Goal: Check status: Check status

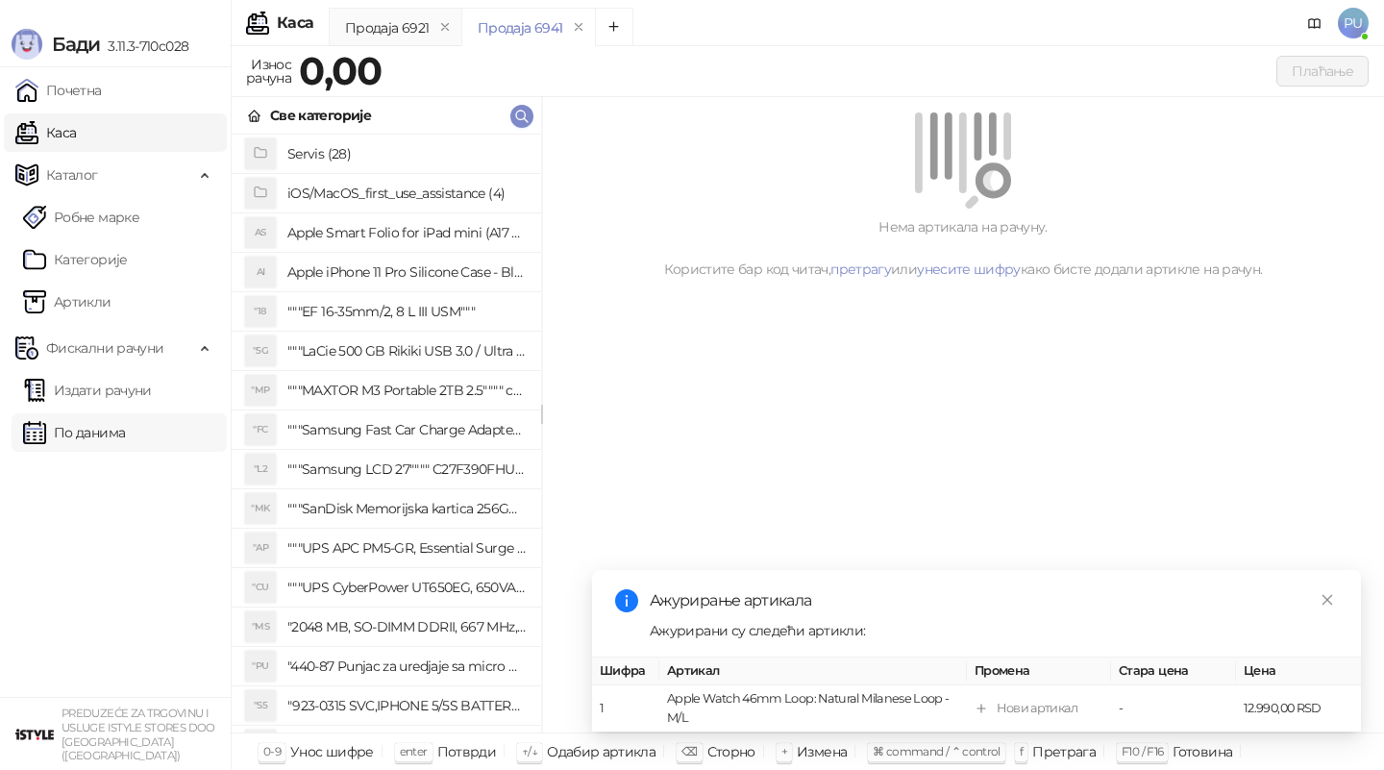
click at [115, 436] on link "По данима" at bounding box center [74, 432] width 102 height 38
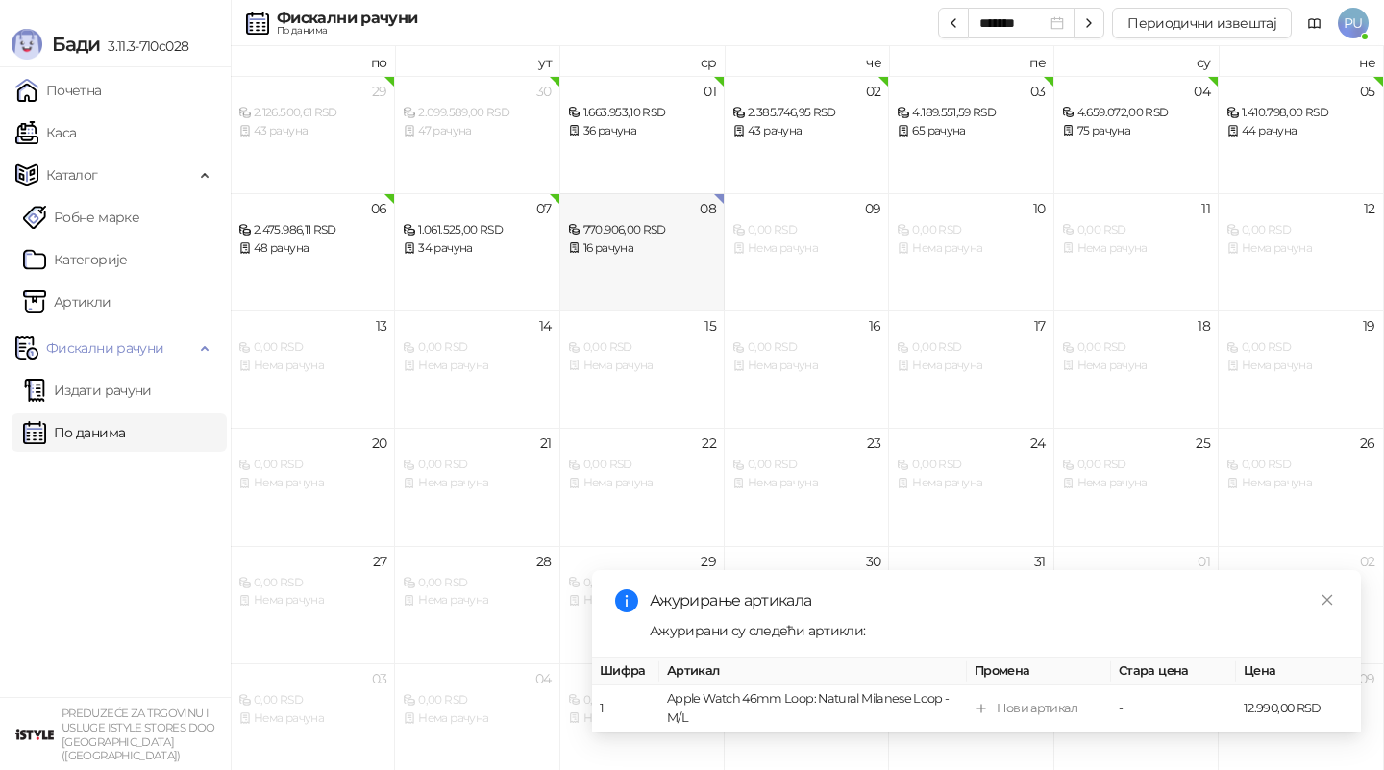
click at [630, 261] on div "08 770.906,00 RSD 16 рачуна" at bounding box center [642, 251] width 164 height 117
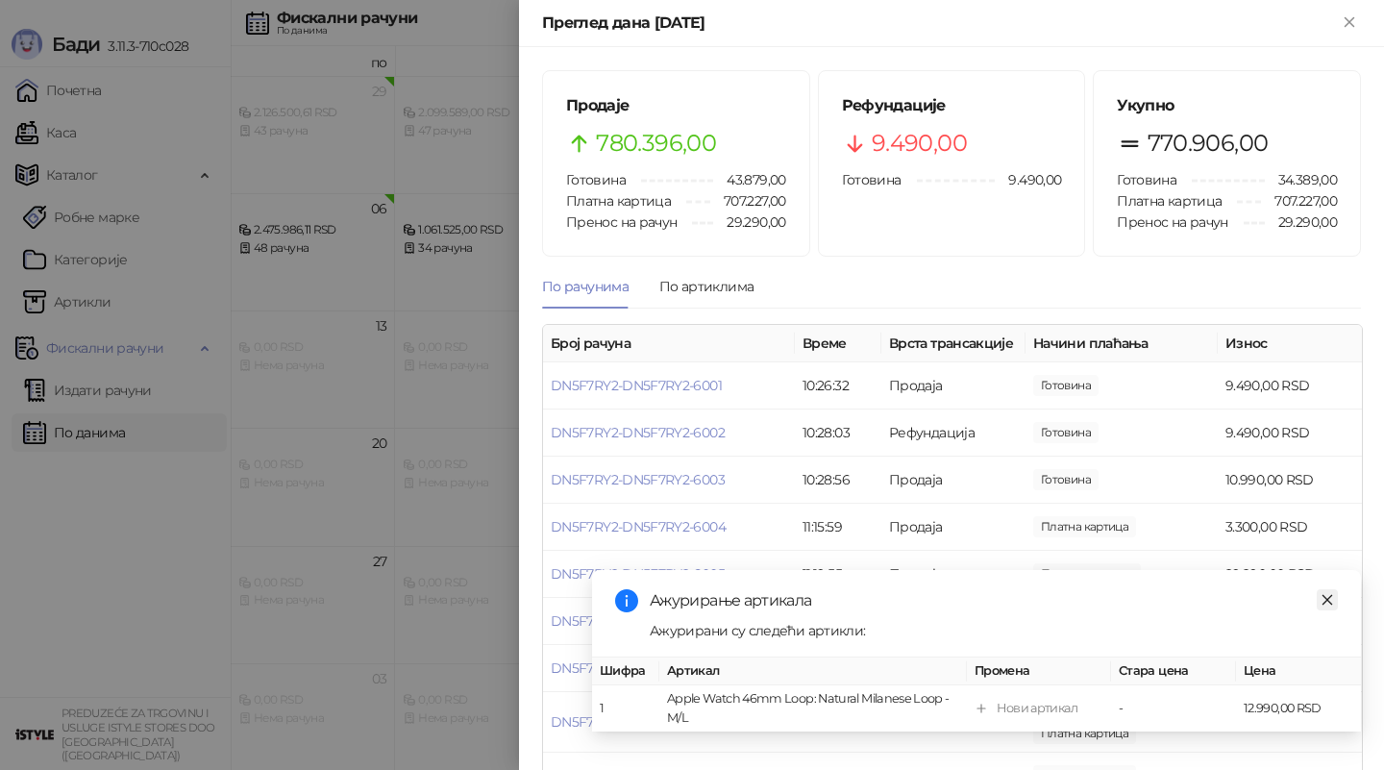
click at [1329, 589] on link "Close" at bounding box center [1327, 599] width 21 height 21
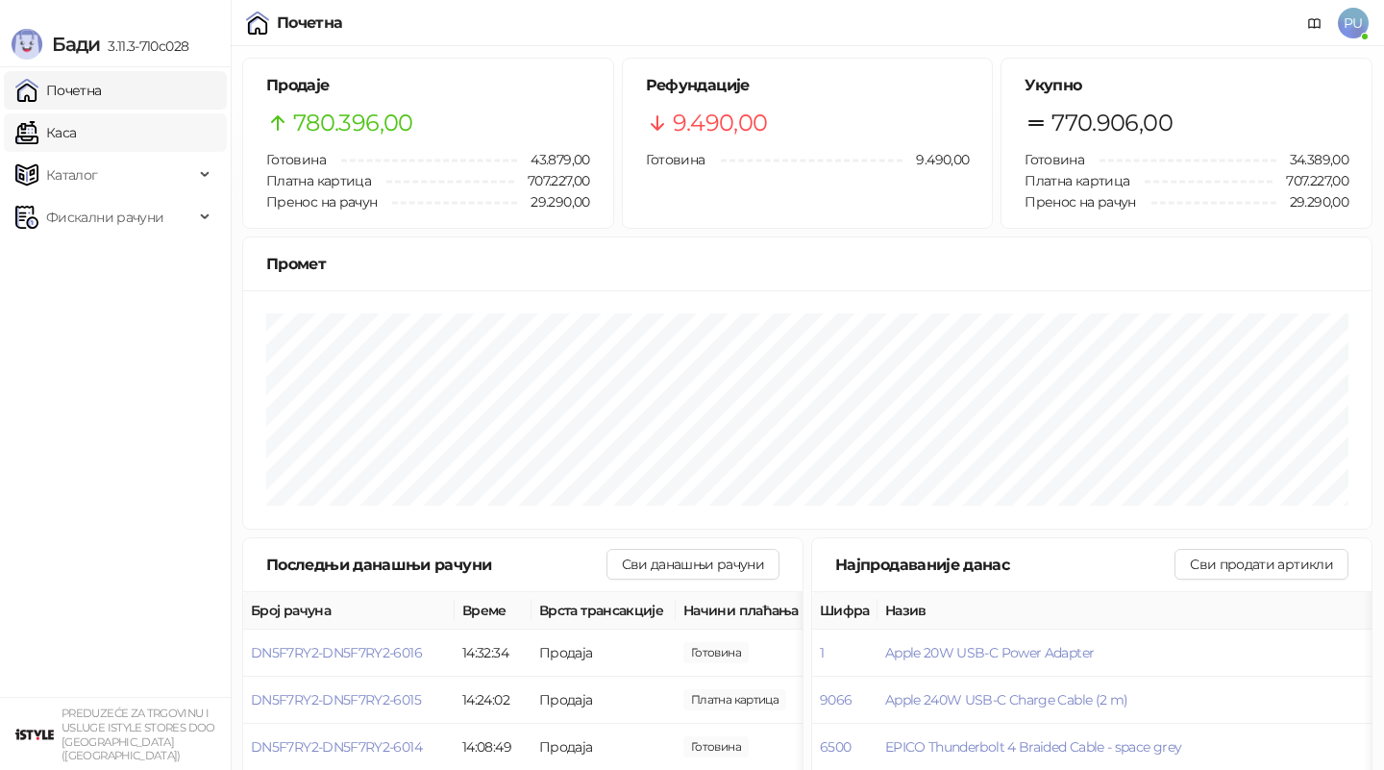
click at [75, 137] on link "Каса" at bounding box center [45, 132] width 61 height 38
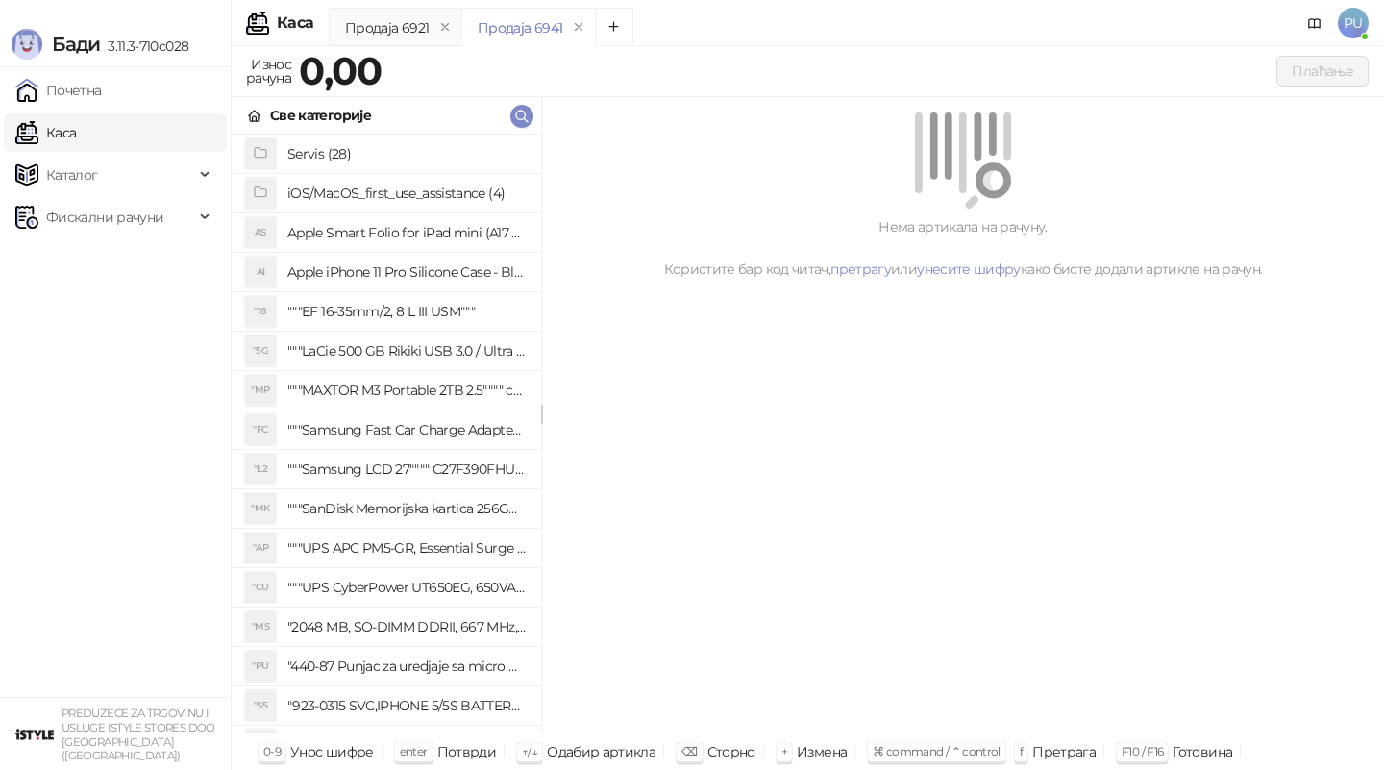
click at [23, 9] on div "Бади 3.11.3-710c028" at bounding box center [115, 33] width 231 height 67
